Goal: Navigation & Orientation: Understand site structure

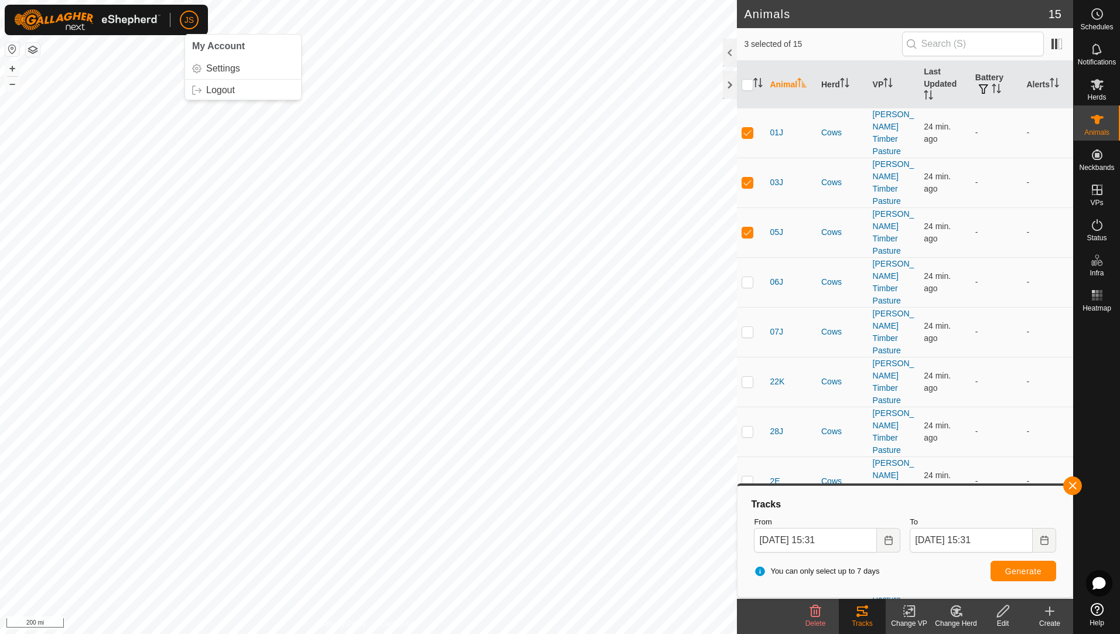
scroll to position [13, 0]
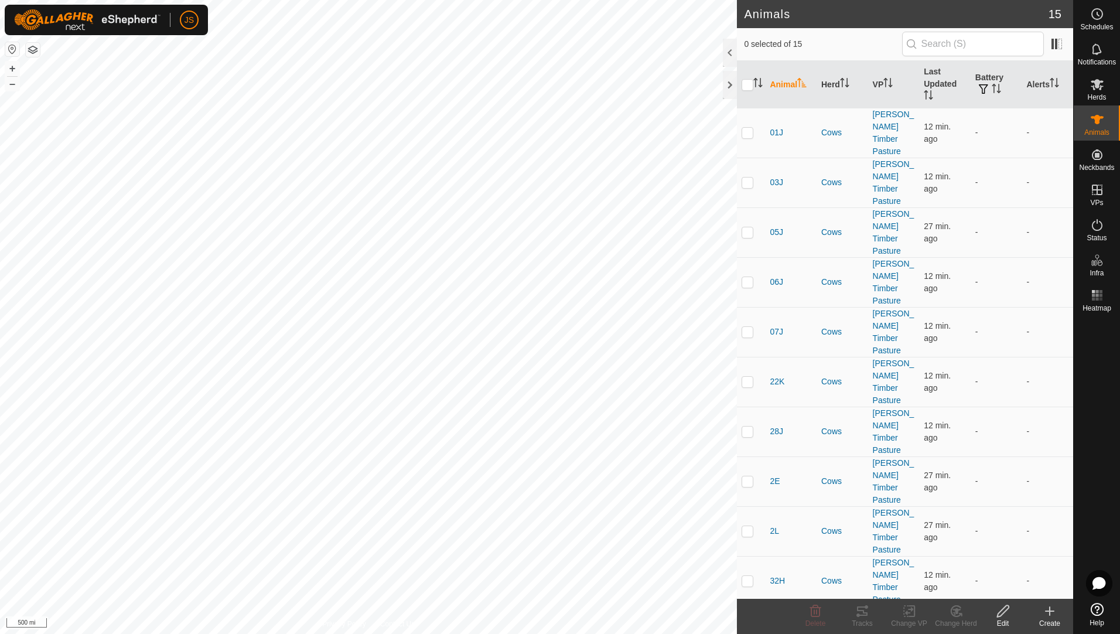
click at [30, 50] on button "button" at bounding box center [33, 50] width 14 height 14
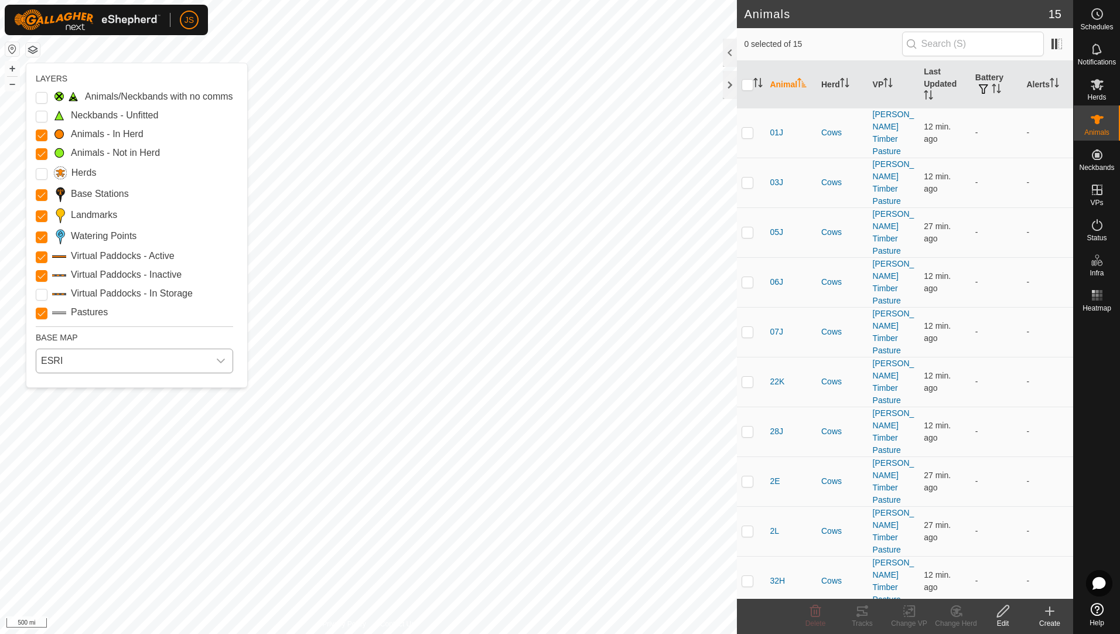
click at [110, 356] on span "ESRI" at bounding box center [122, 360] width 173 height 23
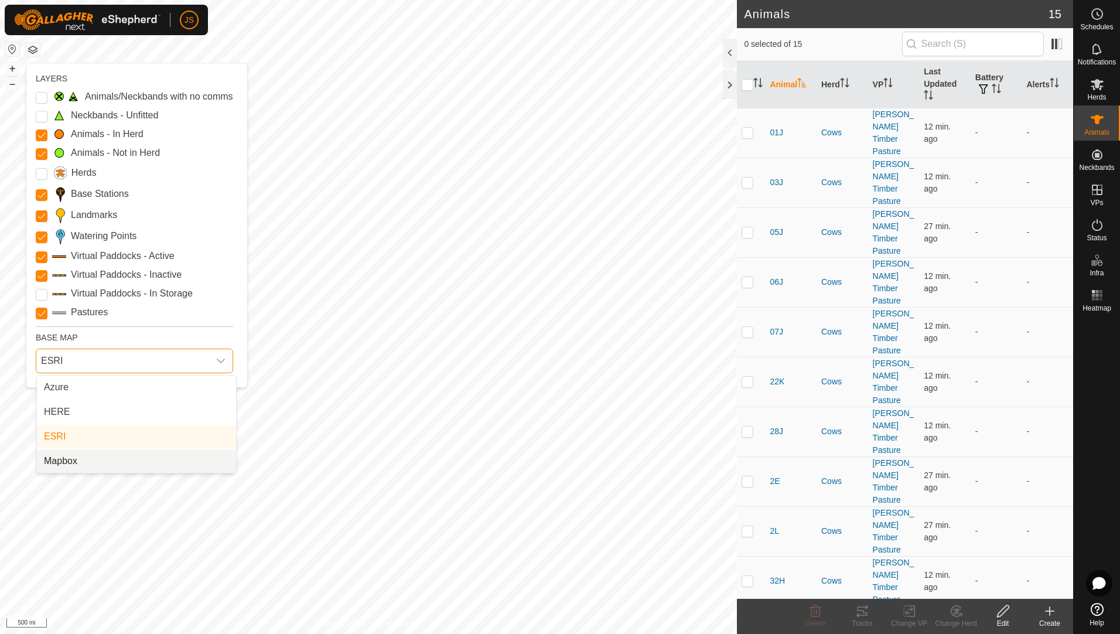
click at [98, 458] on li "Mapbox" at bounding box center [136, 460] width 199 height 23
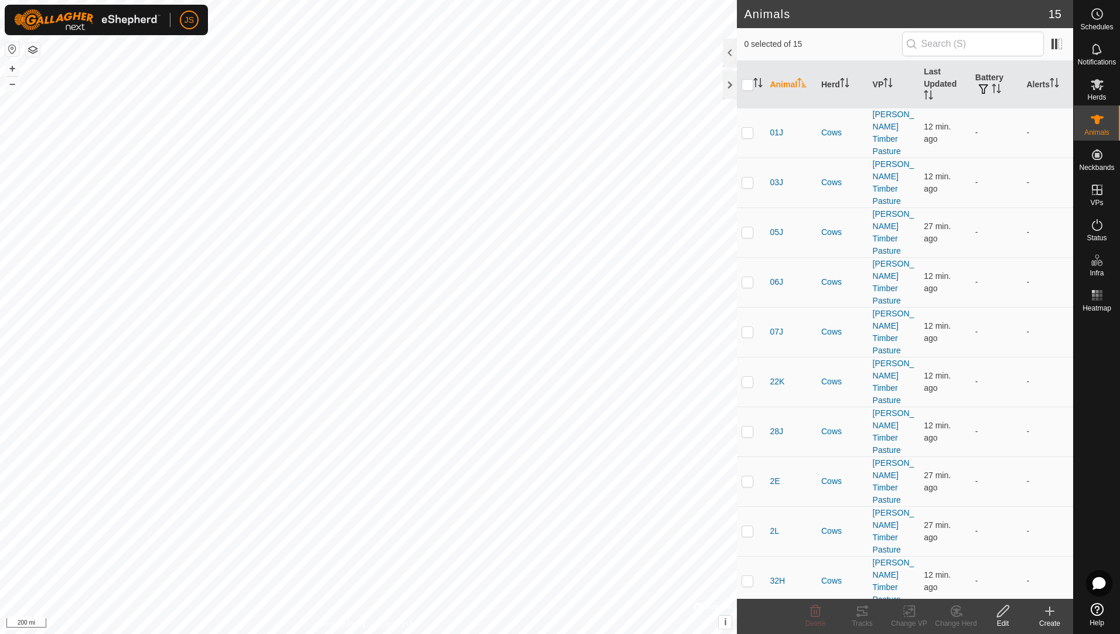
click at [0, 289] on html "JS Schedules Notifications Herds Animals Neckbands VPs Status Infra Heatmap Hel…" at bounding box center [560, 317] width 1120 height 634
click at [33, 50] on button "button" at bounding box center [33, 50] width 14 height 14
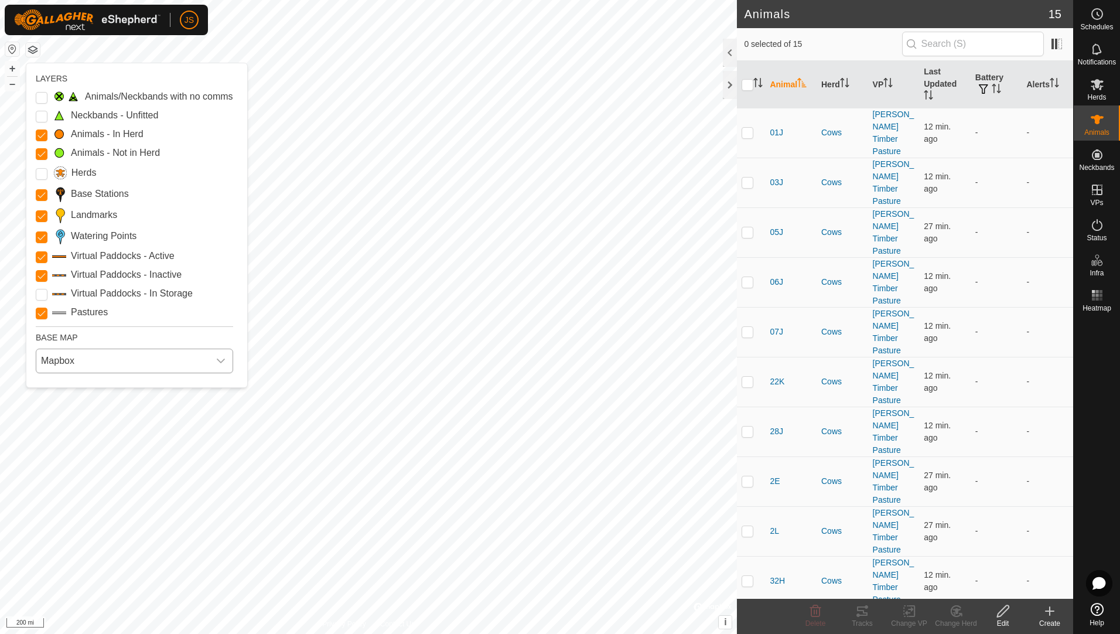
click at [94, 367] on span "Mapbox" at bounding box center [122, 360] width 173 height 23
click at [123, 393] on li "Azure" at bounding box center [136, 386] width 199 height 23
click at [134, 364] on span "Azure" at bounding box center [122, 360] width 173 height 23
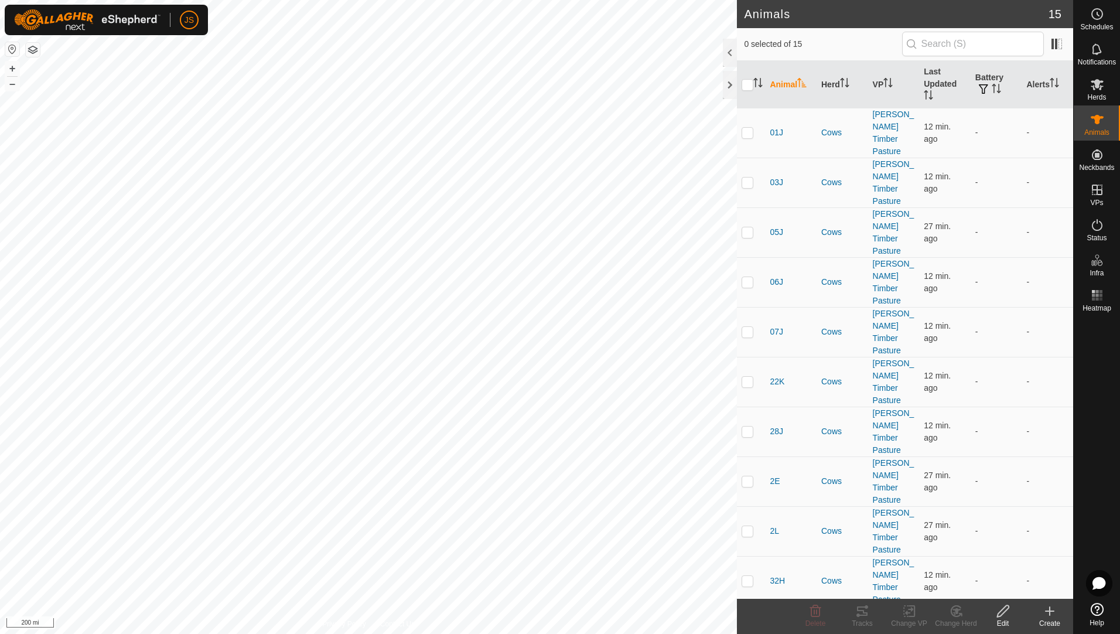
click at [1102, 608] on icon at bounding box center [1097, 609] width 13 height 13
